Goal: Navigation & Orientation: Find specific page/section

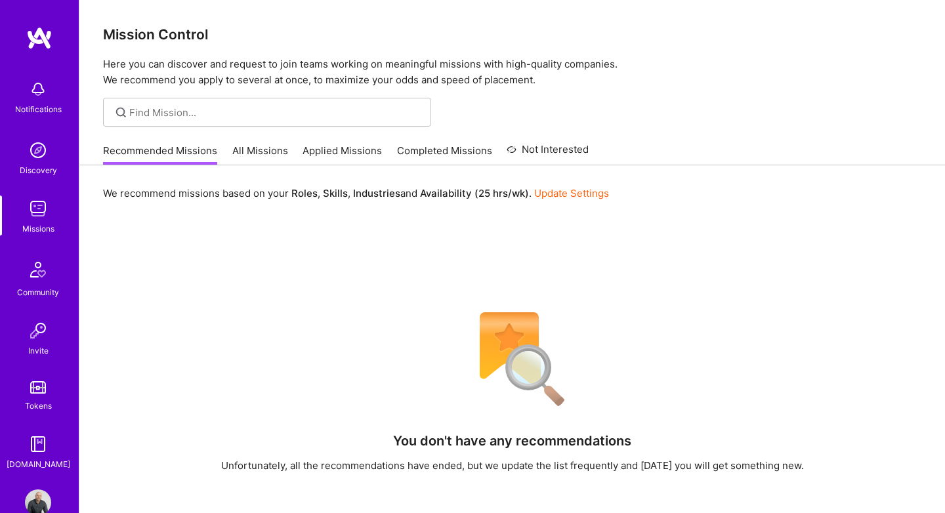
click at [28, 484] on div "Notifications Discovery Missions Community Invite Tokens [DOMAIN_NAME] Profile" at bounding box center [39, 256] width 79 height 513
click at [34, 506] on img at bounding box center [38, 503] width 26 height 26
